Goal: Check status: Check status

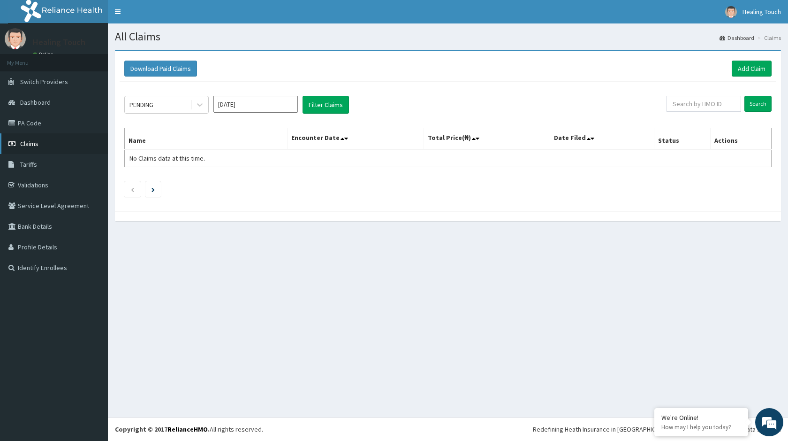
click at [36, 141] on span "Claims" at bounding box center [29, 143] width 18 height 8
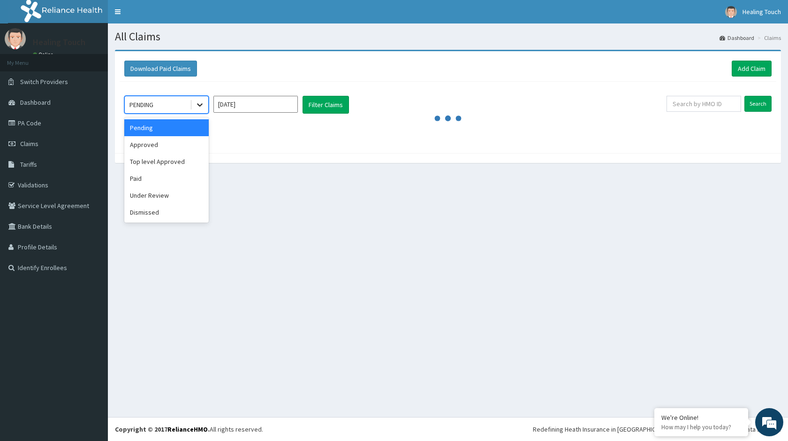
click at [202, 110] on div at bounding box center [199, 104] width 17 height 17
click at [169, 182] on div "Paid" at bounding box center [166, 178] width 84 height 17
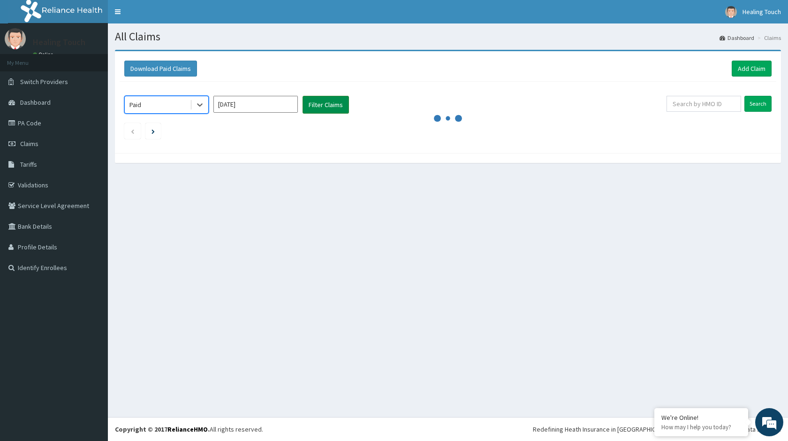
click at [329, 106] on button "Filter Claims" at bounding box center [326, 105] width 46 height 18
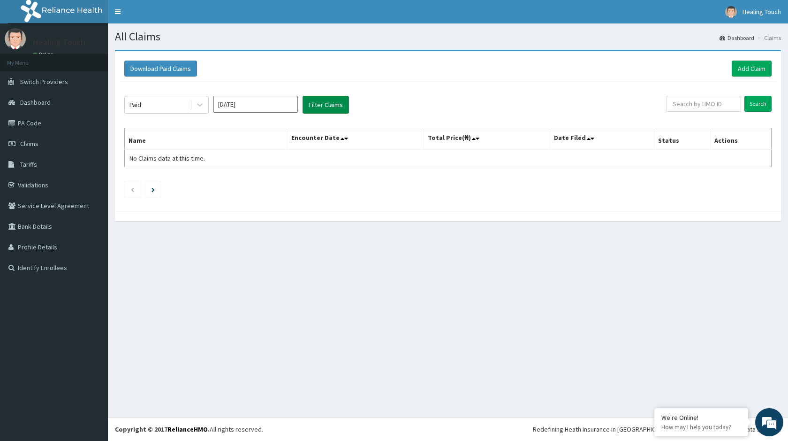
click at [329, 106] on button "Filter Claims" at bounding box center [326, 105] width 46 height 18
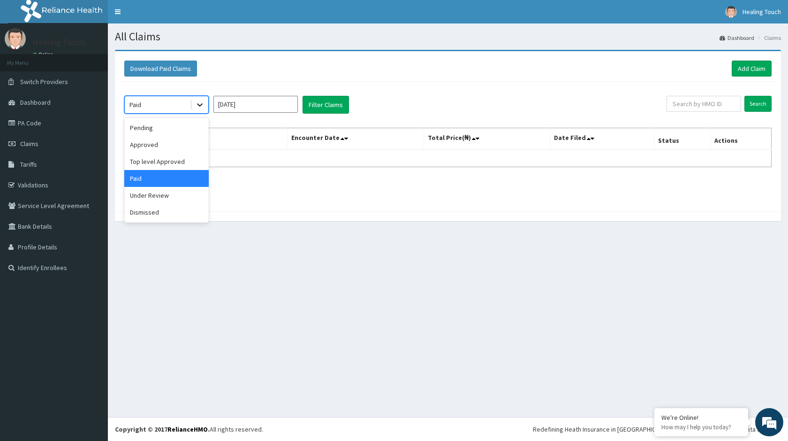
click at [191, 106] on div at bounding box center [199, 104] width 17 height 17
click at [163, 145] on div "Approved" at bounding box center [166, 144] width 84 height 17
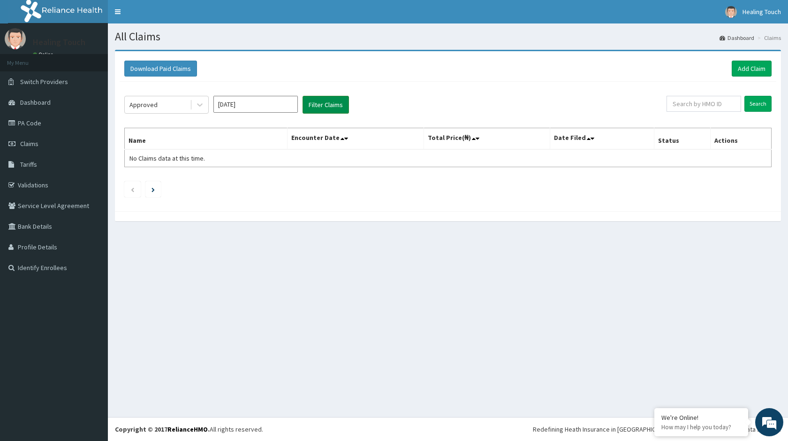
click at [336, 104] on button "Filter Claims" at bounding box center [326, 105] width 46 height 18
click at [205, 106] on div at bounding box center [199, 104] width 17 height 17
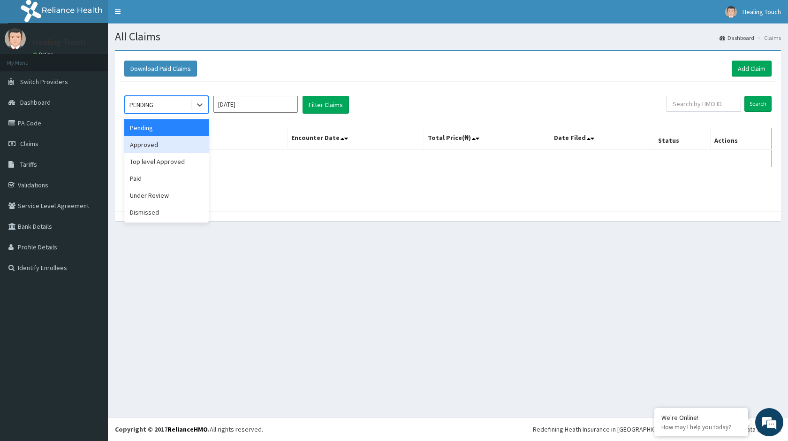
click at [175, 145] on div "Approved" at bounding box center [166, 144] width 84 height 17
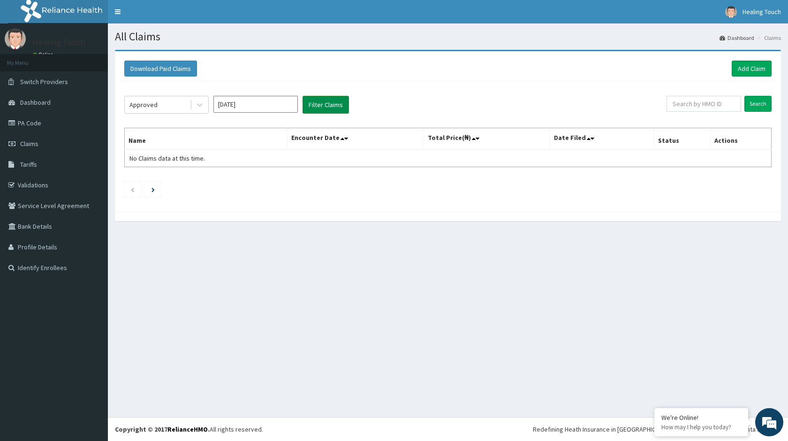
click at [327, 113] on button "Filter Claims" at bounding box center [326, 105] width 46 height 18
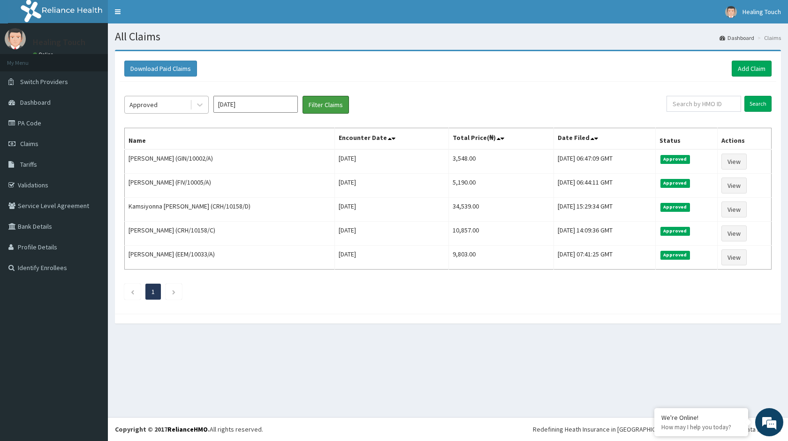
click at [303, 96] on button "Filter Claims" at bounding box center [326, 105] width 46 height 18
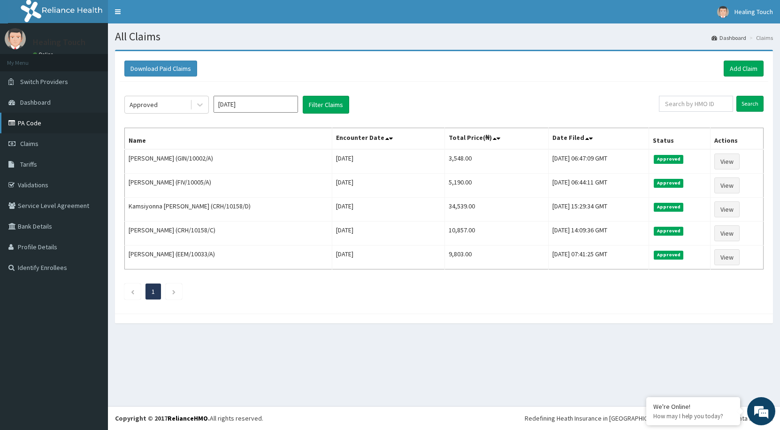
click at [33, 128] on link "PA Code" at bounding box center [54, 123] width 108 height 21
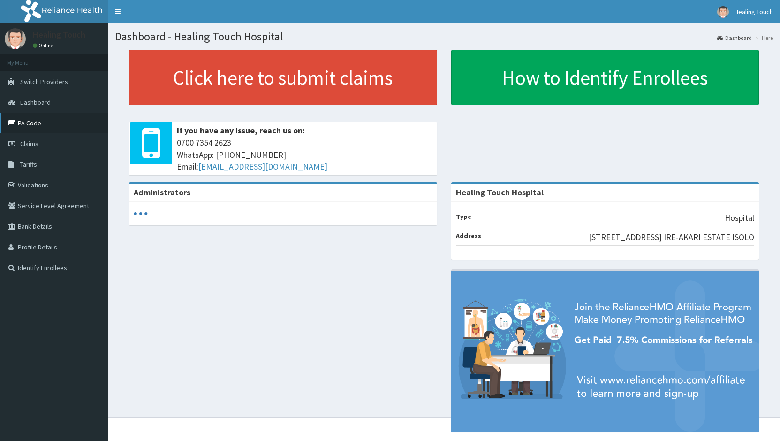
click at [35, 130] on link "PA Code" at bounding box center [54, 123] width 108 height 21
drag, startPoint x: 0, startPoint y: 0, endPoint x: 35, endPoint y: 127, distance: 131.9
click at [35, 127] on link "PA Code" at bounding box center [54, 123] width 108 height 21
